Goal: Check status: Check status

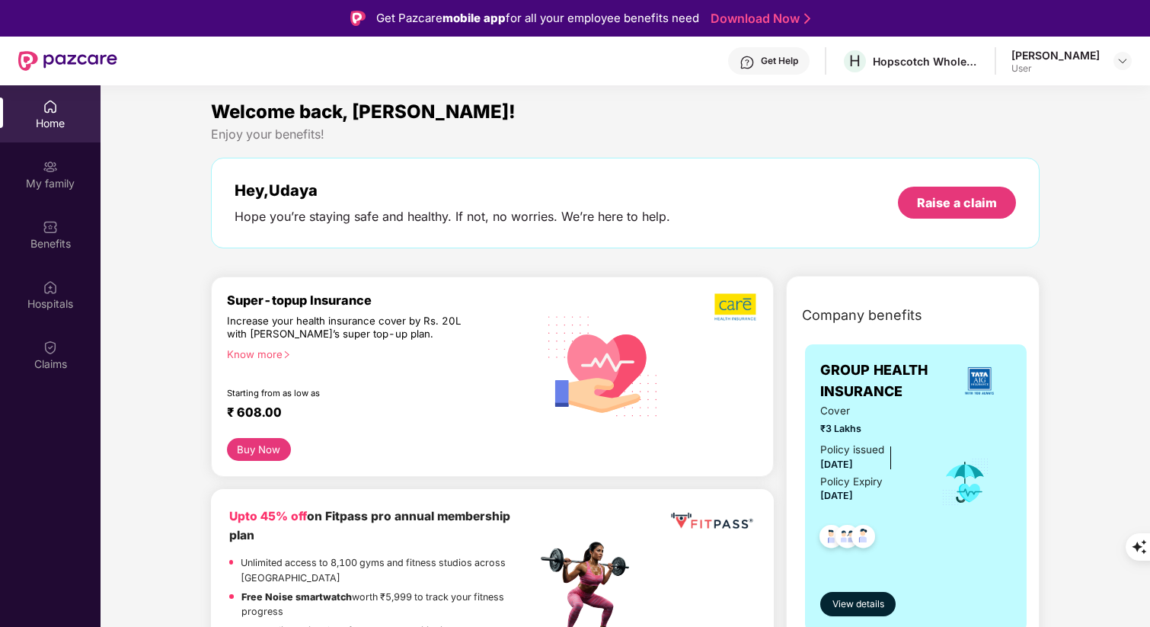
click at [44, 358] on div "Claims" at bounding box center [50, 364] width 101 height 15
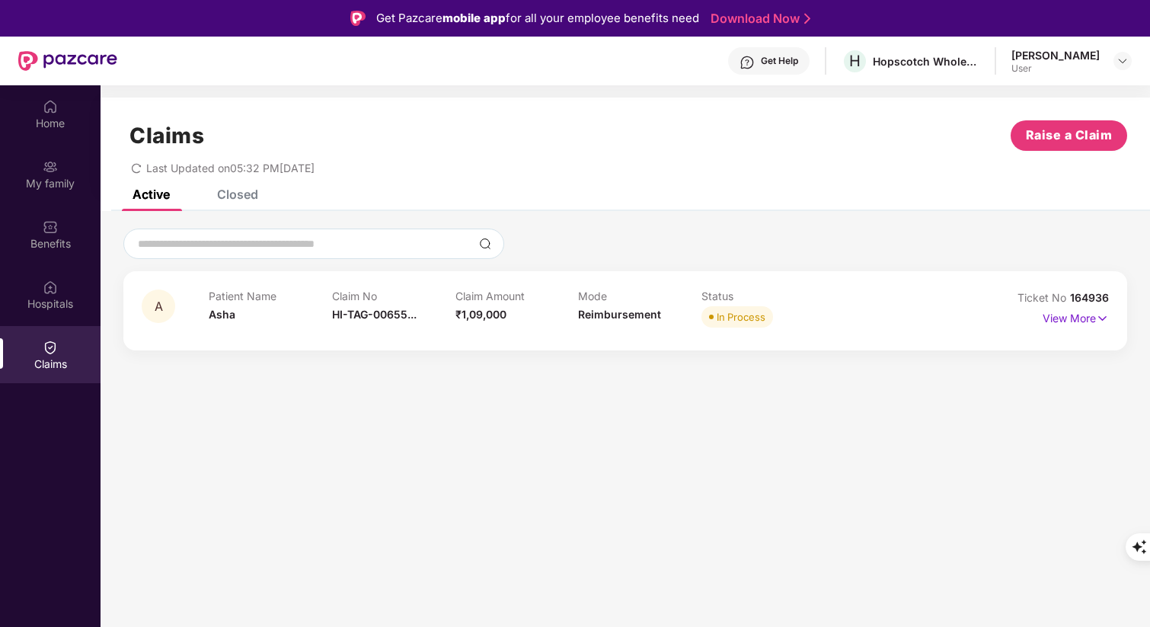
click at [621, 413] on section "Claims Raise a Claim Last Updated on 05:32 PM[DATE] Active Closed A Patient Nam…" at bounding box center [626, 398] width 1050 height 627
click at [1099, 315] on img at bounding box center [1102, 318] width 13 height 17
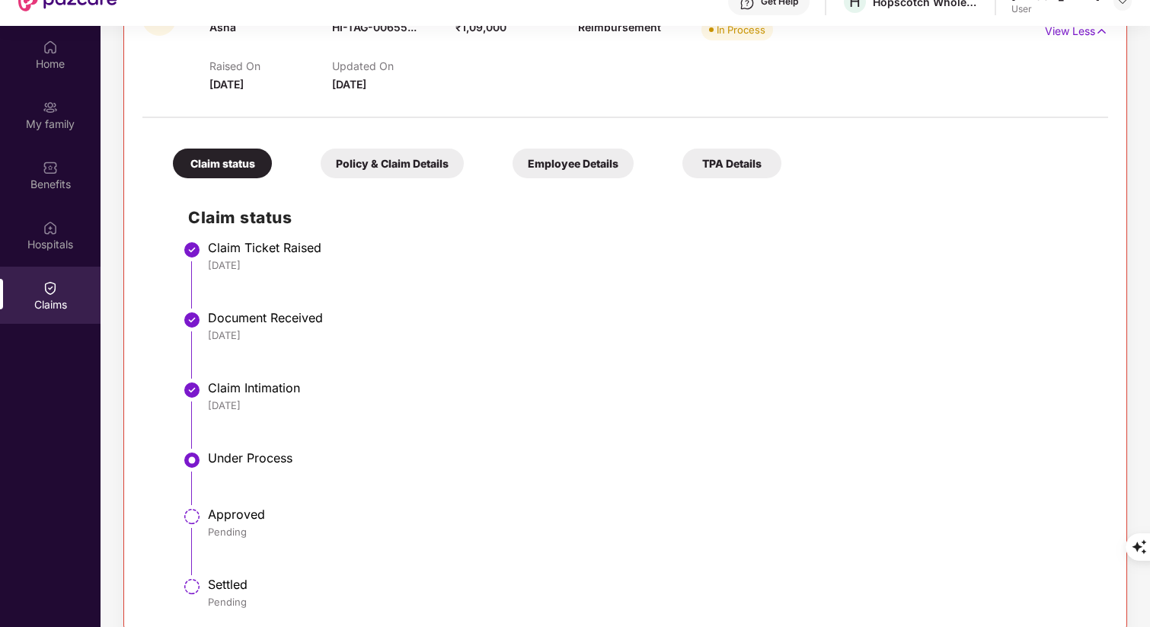
scroll to position [85, 0]
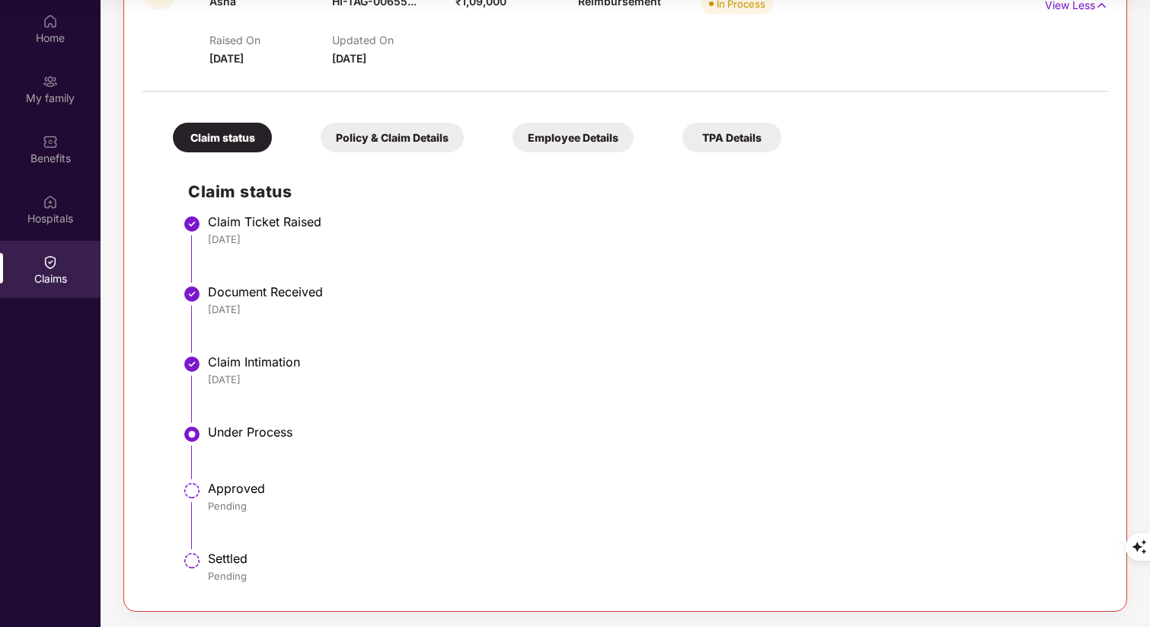
click at [255, 533] on li "Approved Pending" at bounding box center [640, 521] width 905 height 70
click at [269, 502] on div "Pending" at bounding box center [650, 506] width 885 height 14
click at [279, 444] on li "Under Process" at bounding box center [640, 458] width 905 height 56
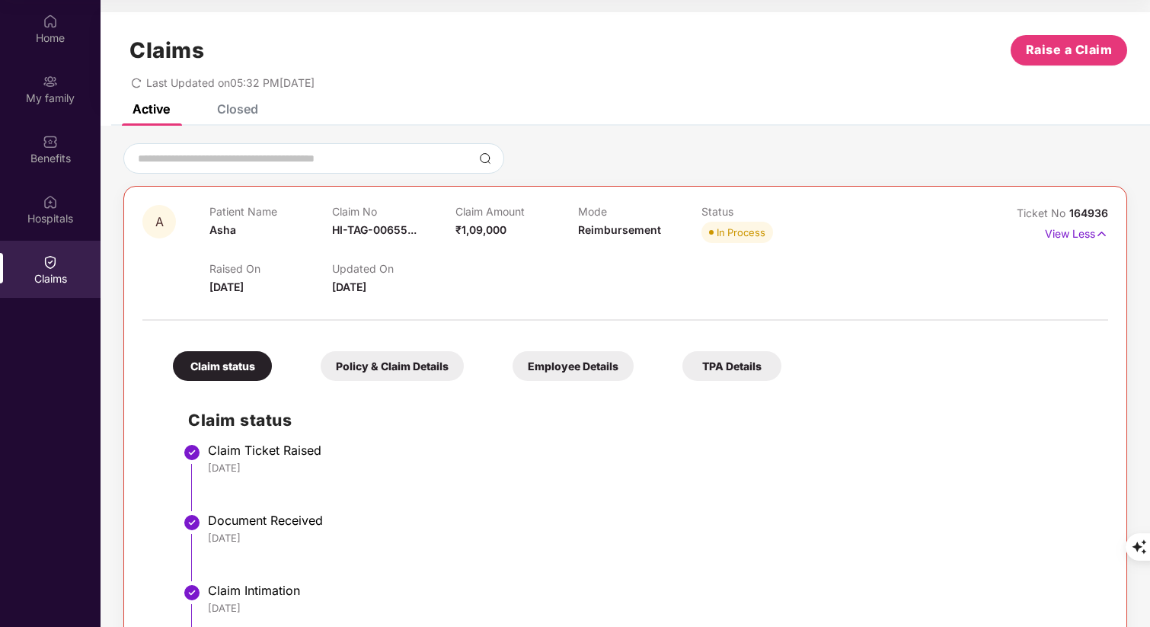
click at [239, 109] on div "Closed" at bounding box center [237, 108] width 41 height 15
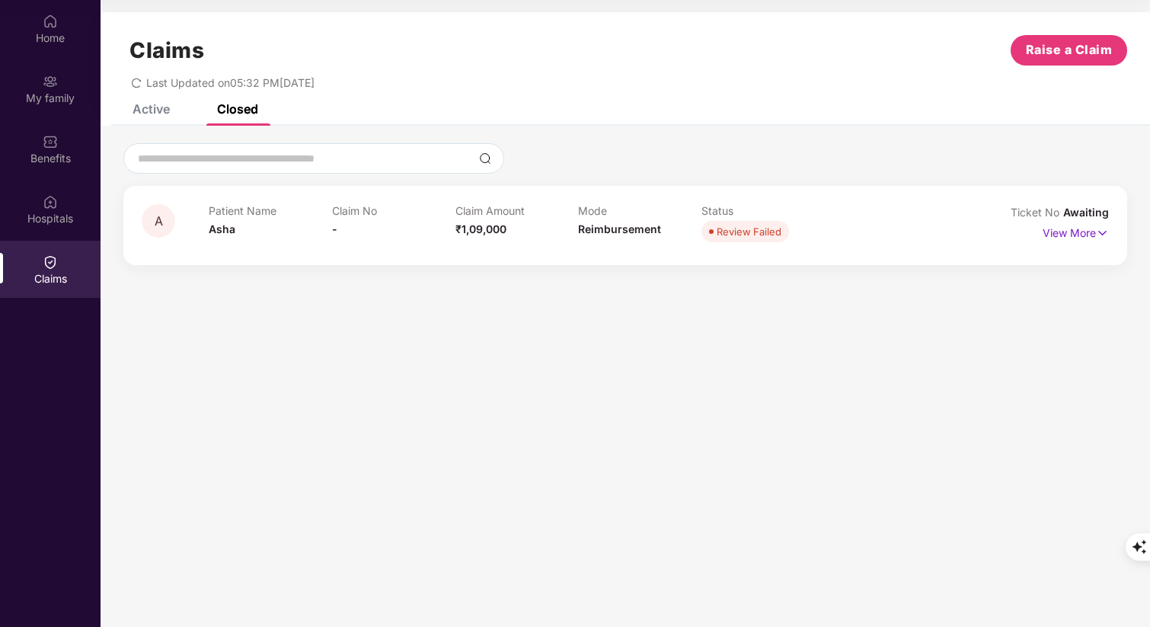
click at [149, 112] on div "Active" at bounding box center [151, 108] width 37 height 15
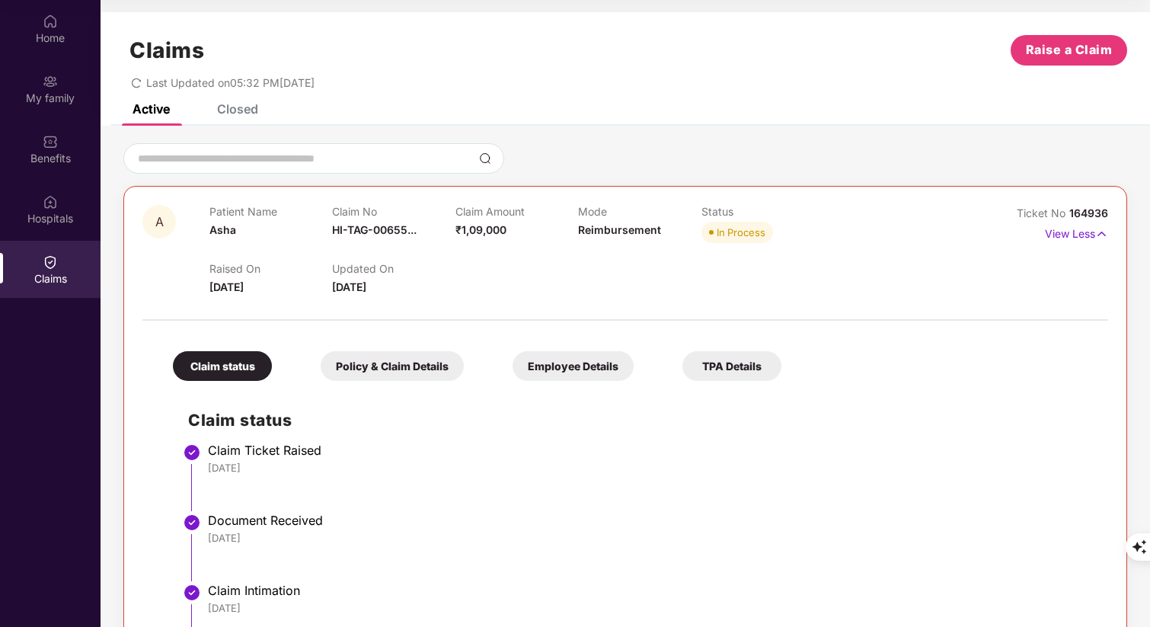
click at [411, 107] on div "Active Closed" at bounding box center [626, 114] width 1050 height 21
click at [441, 101] on div "Claims Raise a Claim Last Updated on 05:32 PM[DATE]" at bounding box center [626, 58] width 1050 height 92
click at [448, 108] on div "Active Closed" at bounding box center [626, 114] width 1050 height 21
click at [363, 127] on div "A Patient Name Asha Claim No HI-TAG-00655... Claim Amount ₹1,09,000 Mode Reimbu…" at bounding box center [626, 491] width 1050 height 730
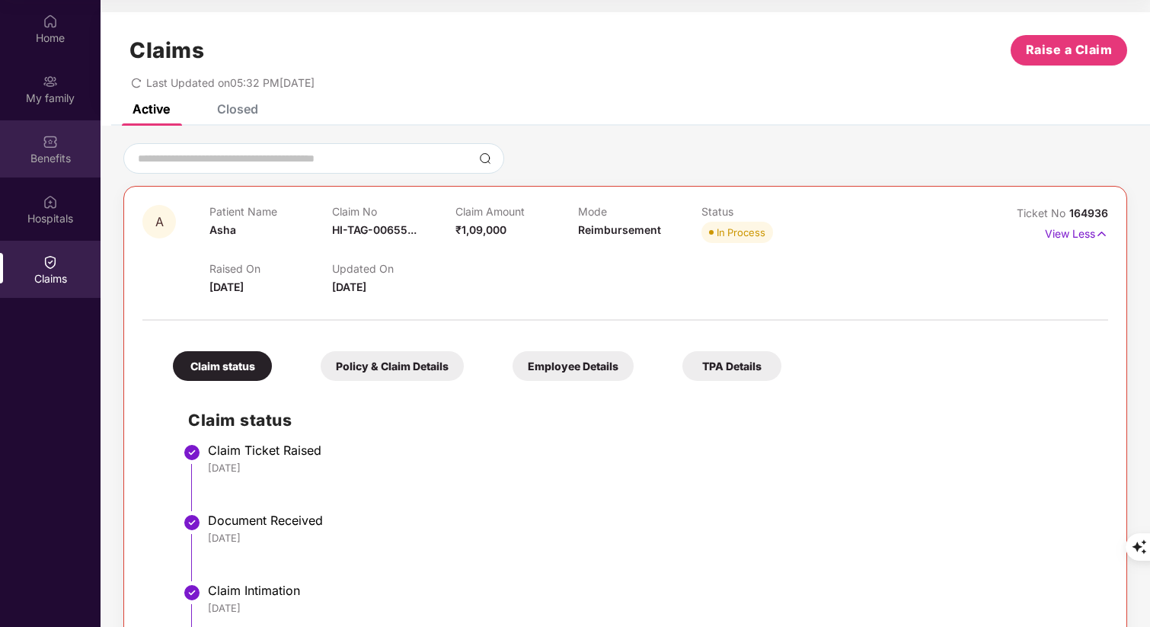
click at [58, 154] on div "Benefits" at bounding box center [50, 158] width 101 height 15
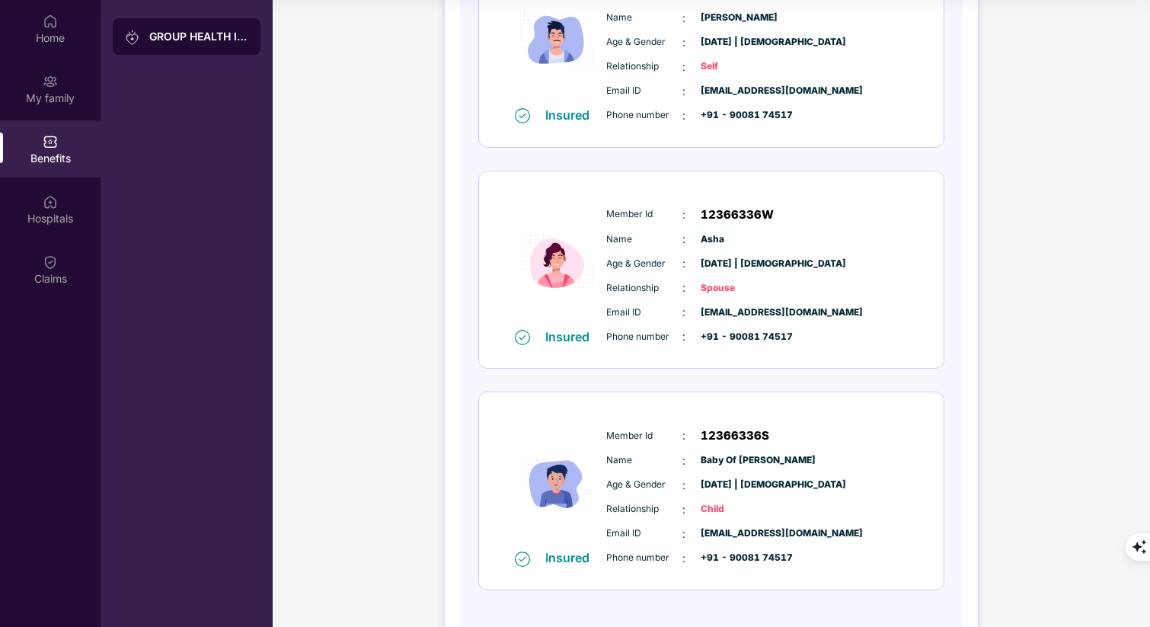
scroll to position [333, 0]
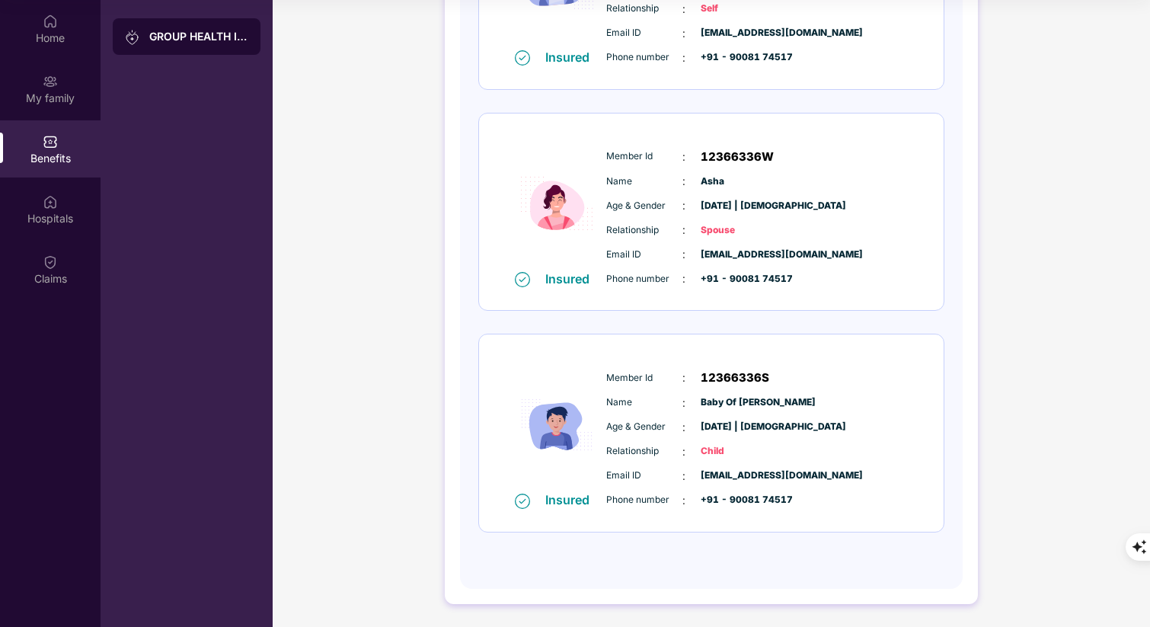
click at [739, 405] on span "Baby Of [PERSON_NAME]" at bounding box center [739, 402] width 76 height 14
click at [717, 407] on span "Baby Of [PERSON_NAME]" at bounding box center [739, 402] width 76 height 14
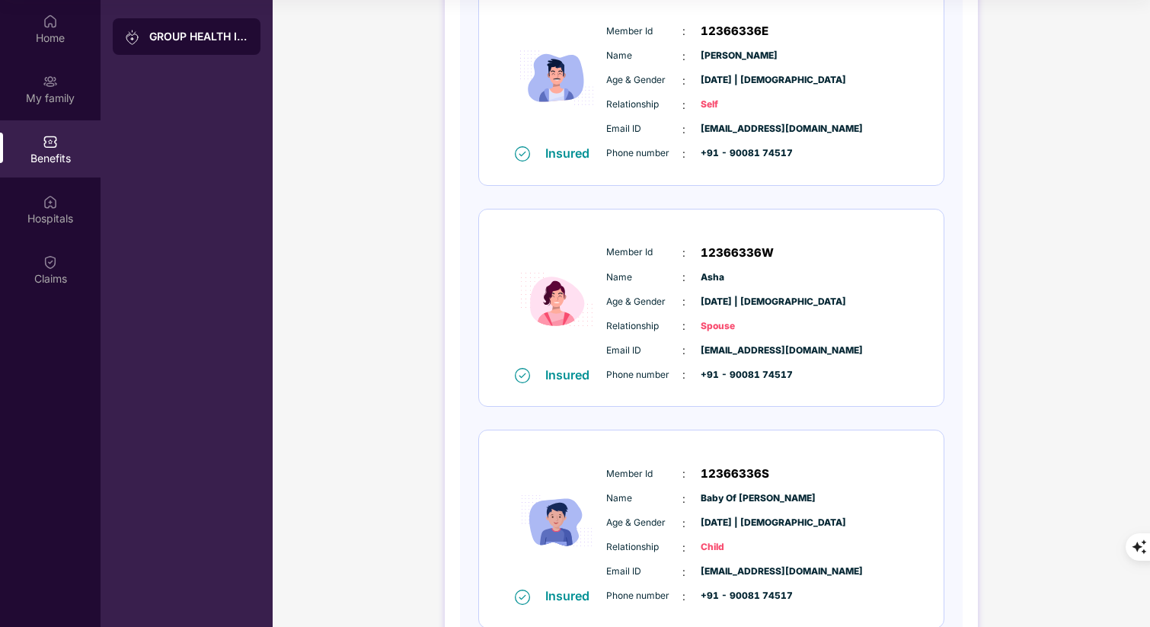
scroll to position [229, 0]
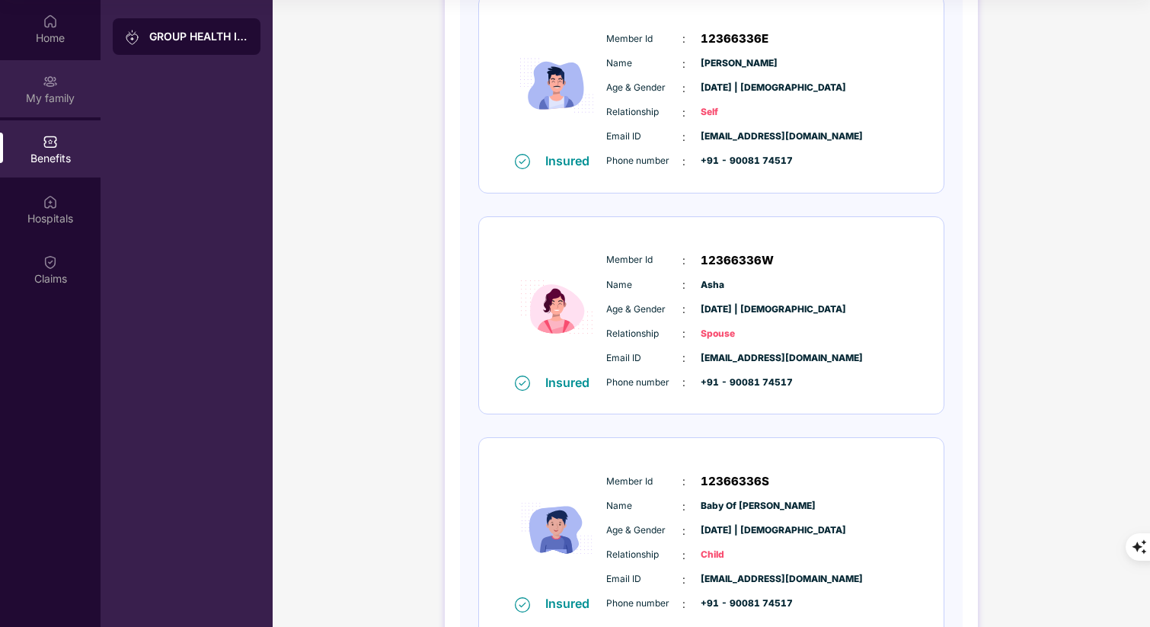
click at [69, 103] on div "My family" at bounding box center [50, 98] width 101 height 15
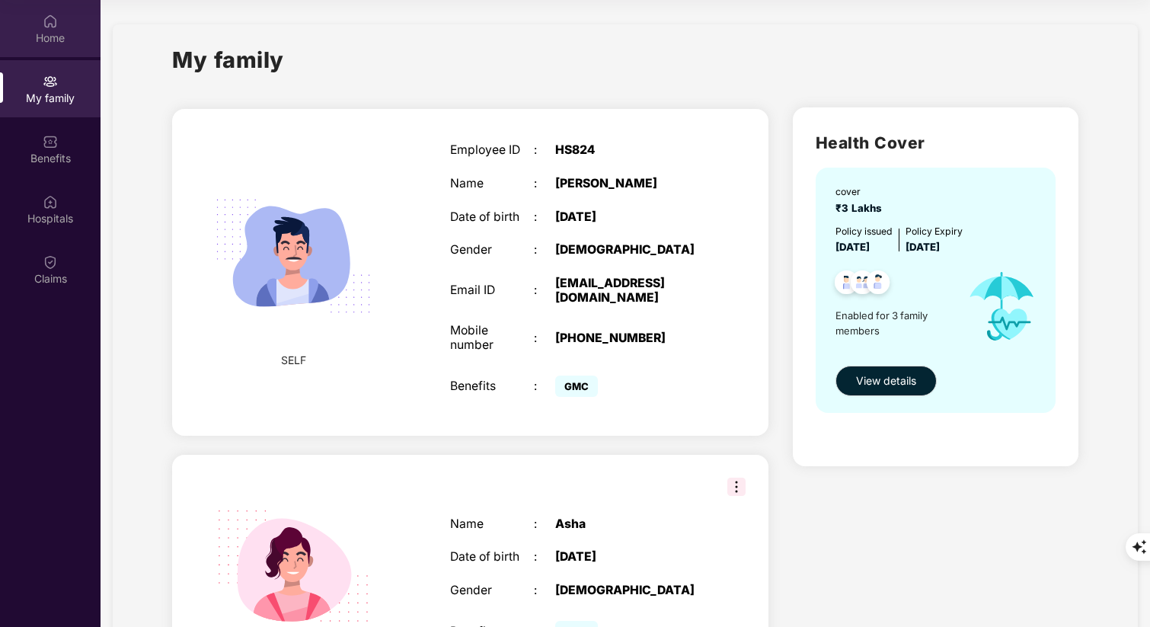
click at [59, 33] on div "Home" at bounding box center [50, 37] width 101 height 15
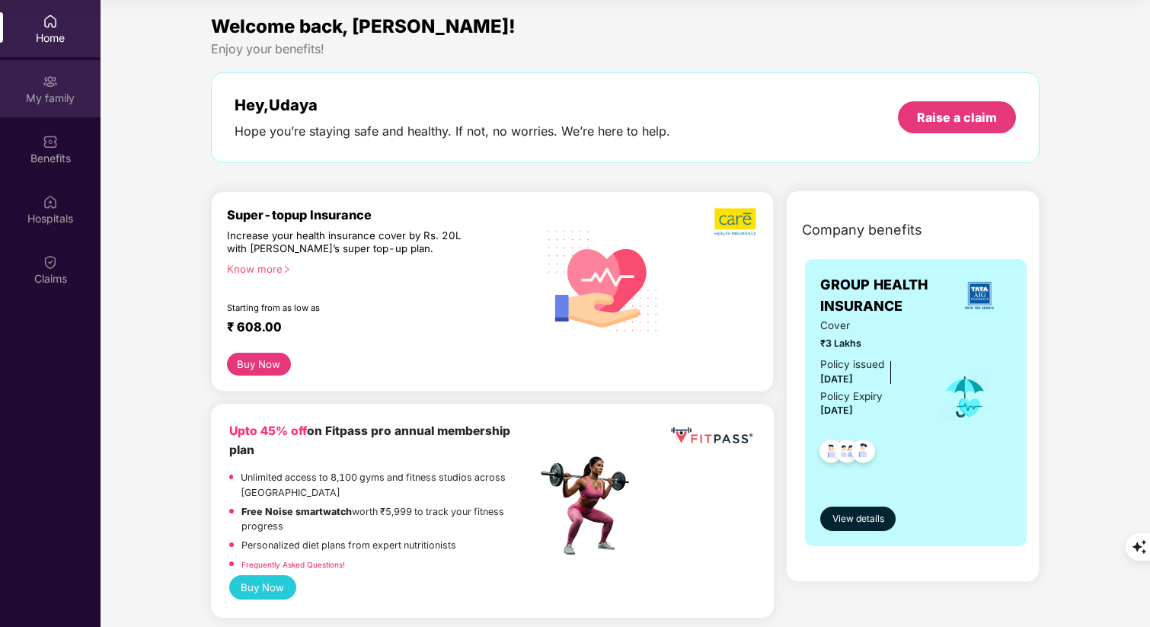
click at [60, 87] on div "My family" at bounding box center [50, 88] width 101 height 57
